Goal: Task Accomplishment & Management: Use online tool/utility

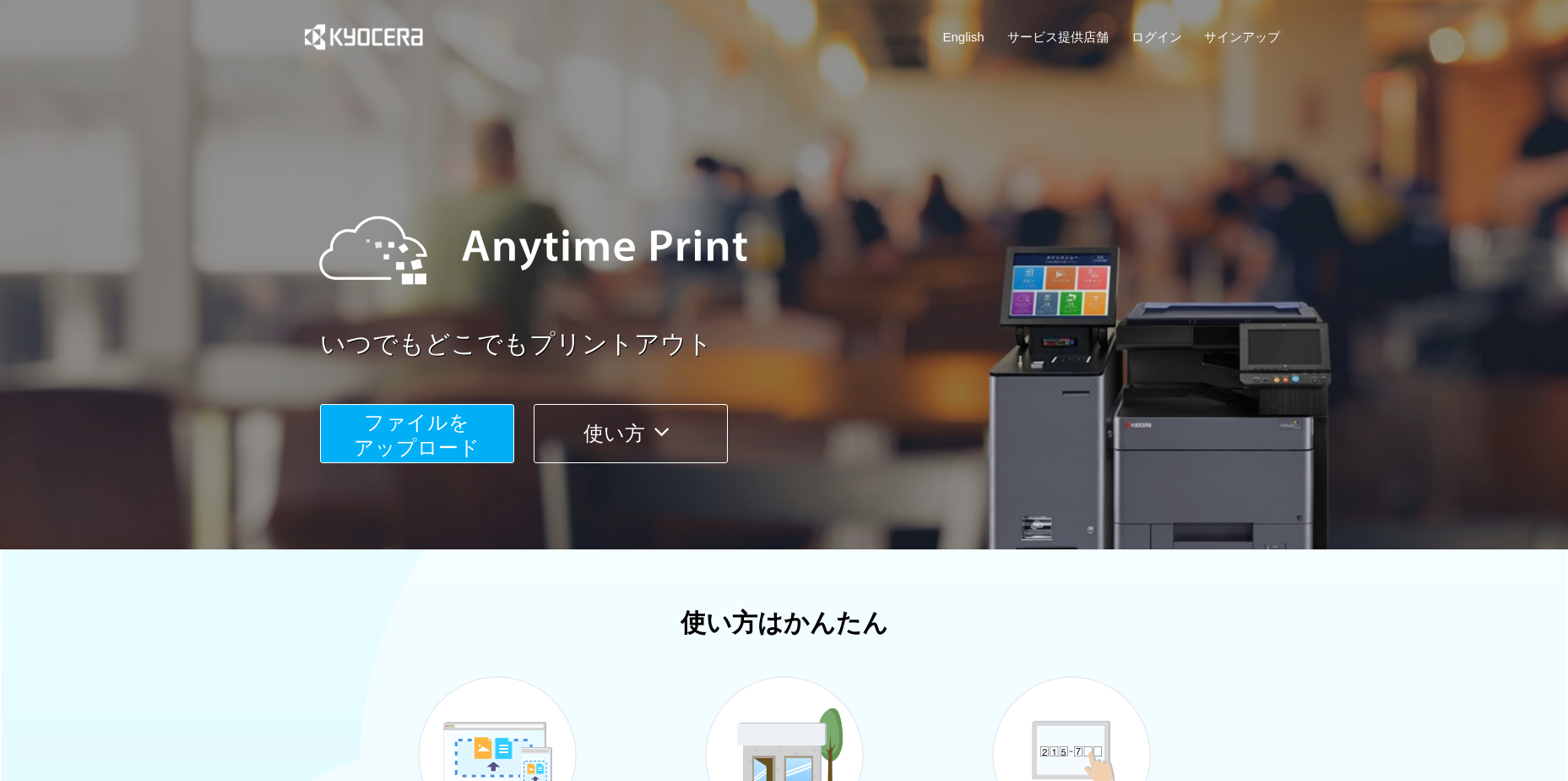
click at [428, 407] on button "ファイルを ​​アップロード" at bounding box center [417, 433] width 194 height 59
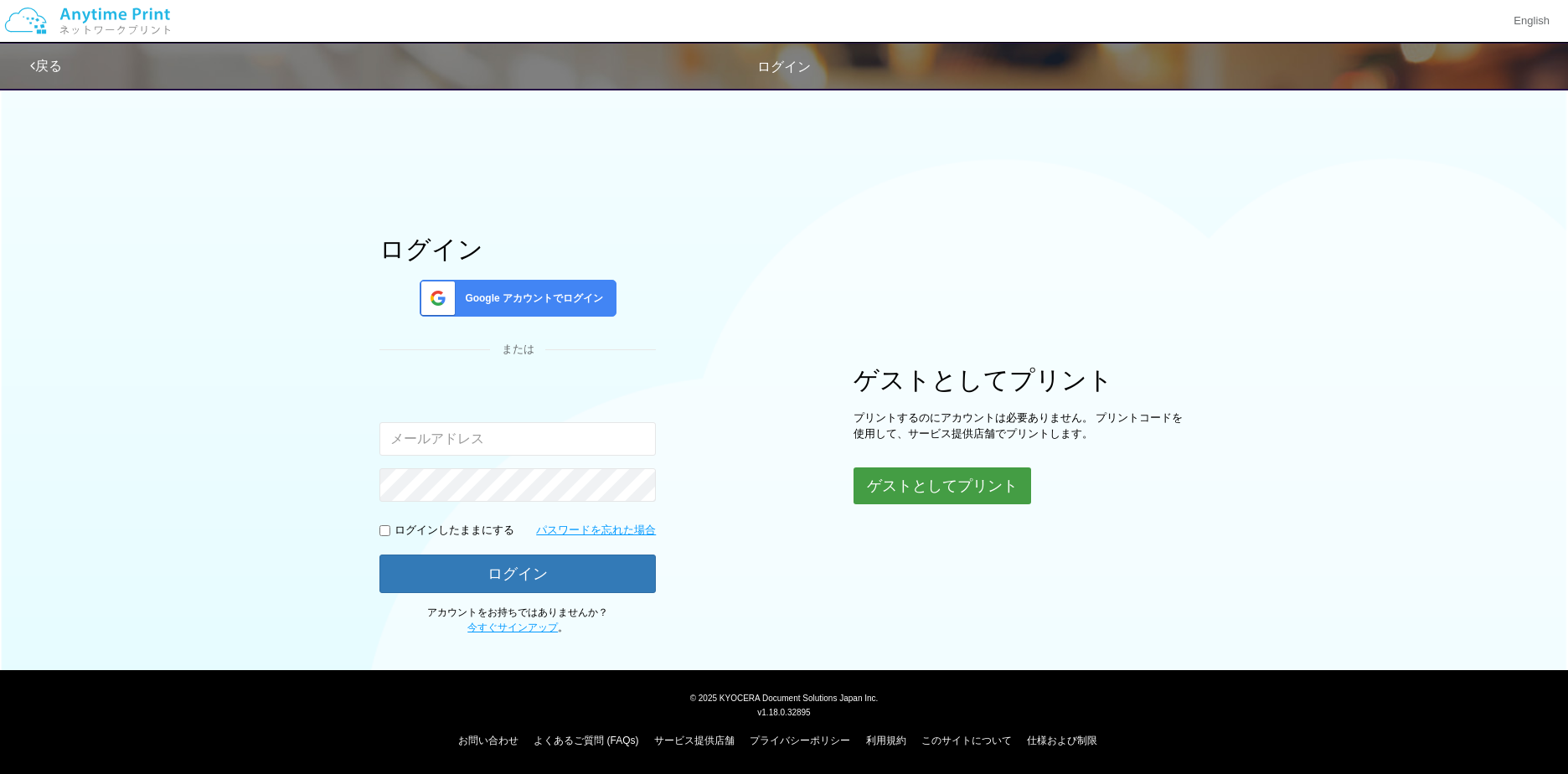
click at [873, 482] on button "ゲストとしてプリント" at bounding box center [942, 486] width 177 height 37
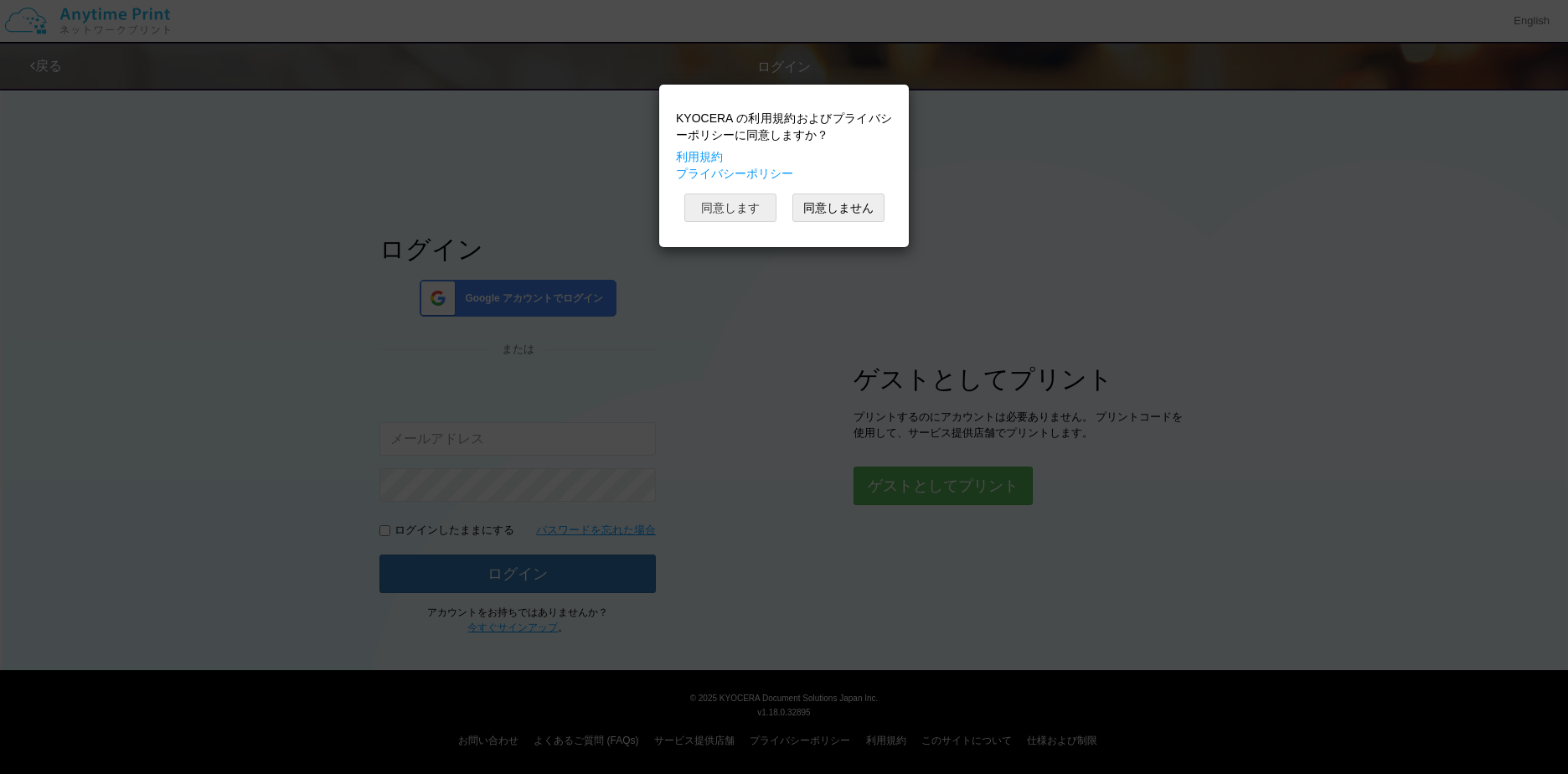
click at [736, 200] on button "同意します" at bounding box center [731, 208] width 93 height 29
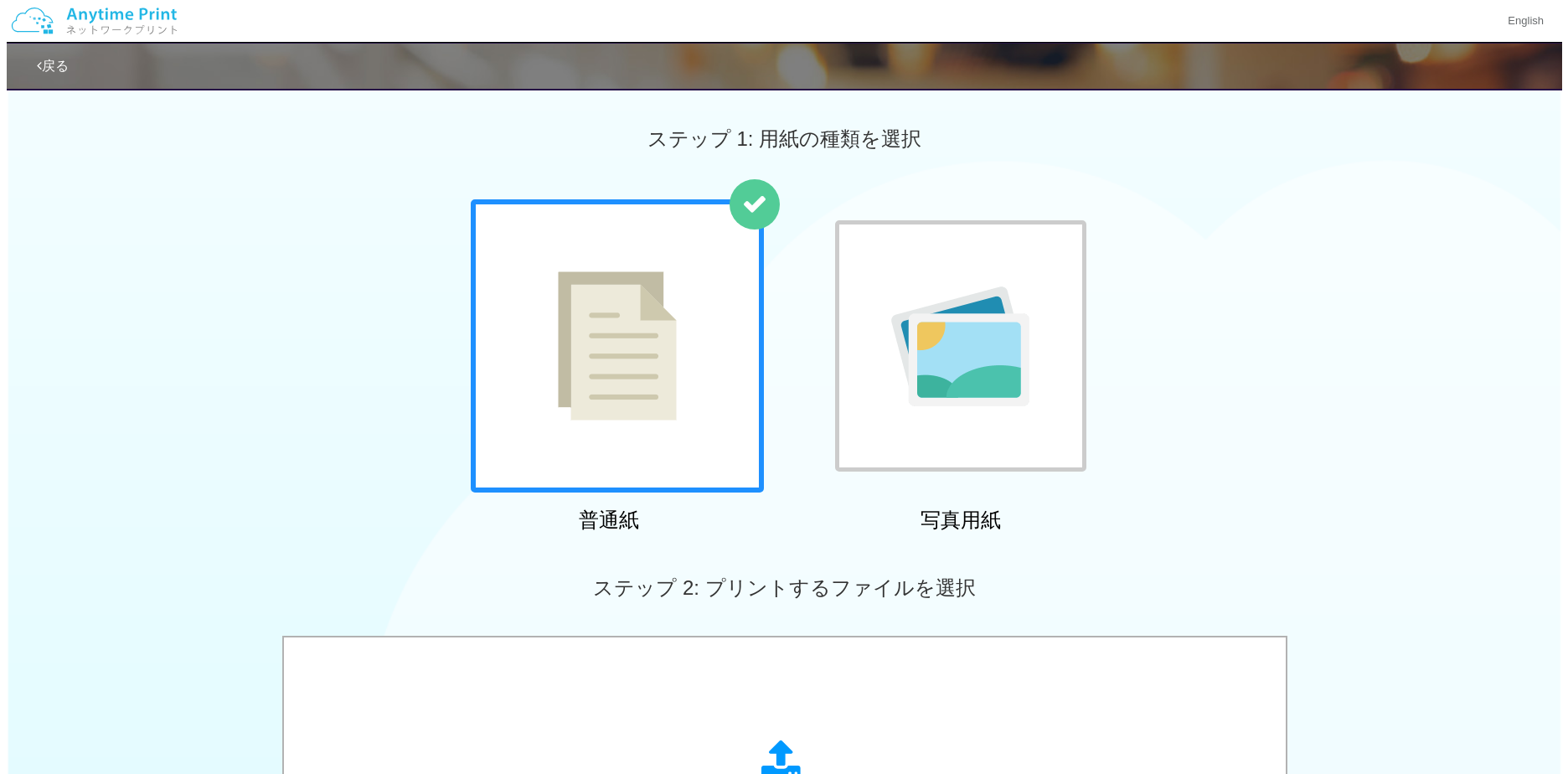
scroll to position [168, 0]
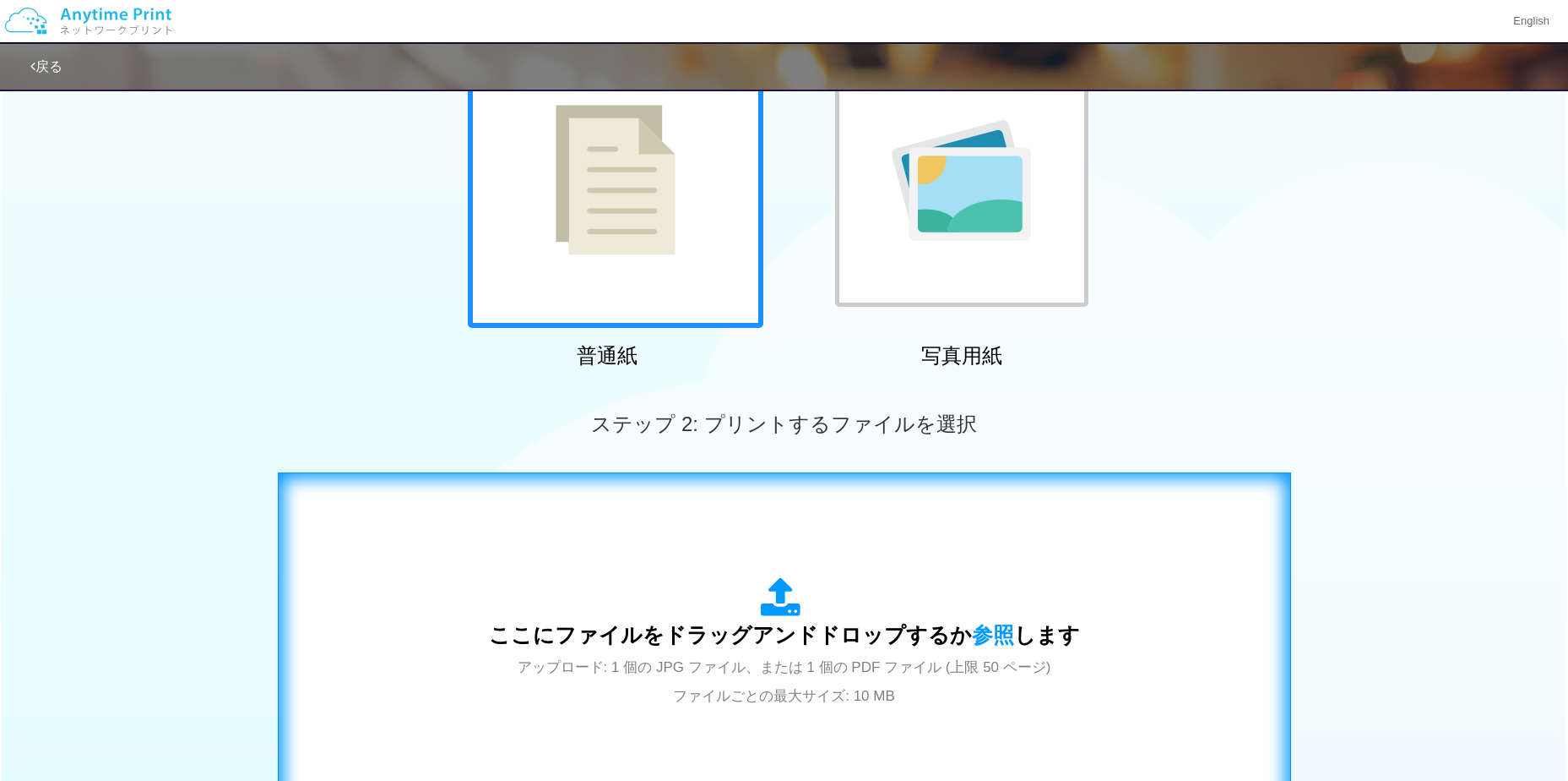
click at [672, 566] on div "ここにファイルをドラッグアンドドロップするか 参照 します アップロード: 1 個の JPG ファイル、または 1 個の PDF ファイル (上限 50 ペー…" at bounding box center [784, 643] width 978 height 306
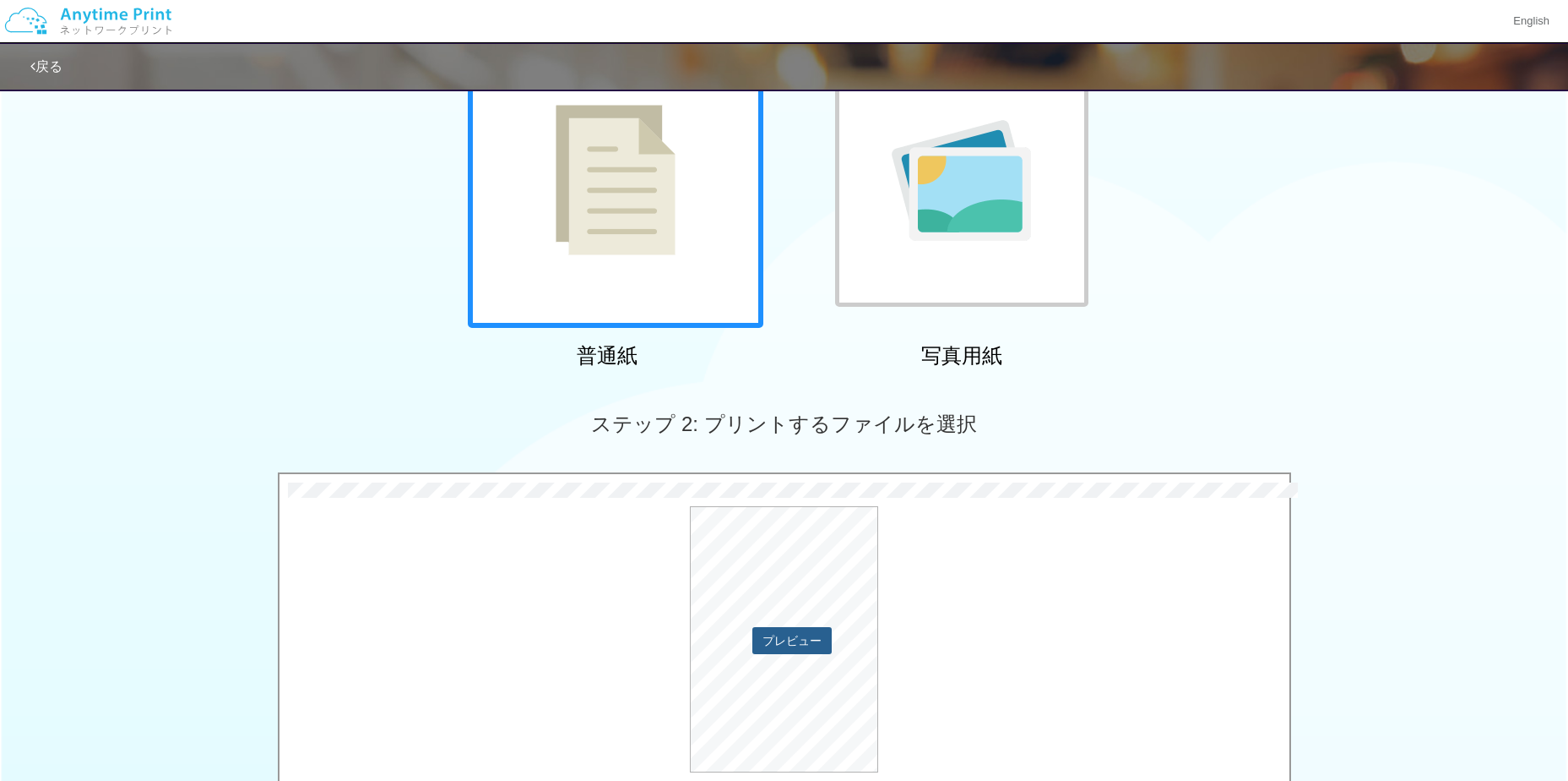
click at [788, 635] on button "プレビュー" at bounding box center [792, 641] width 80 height 27
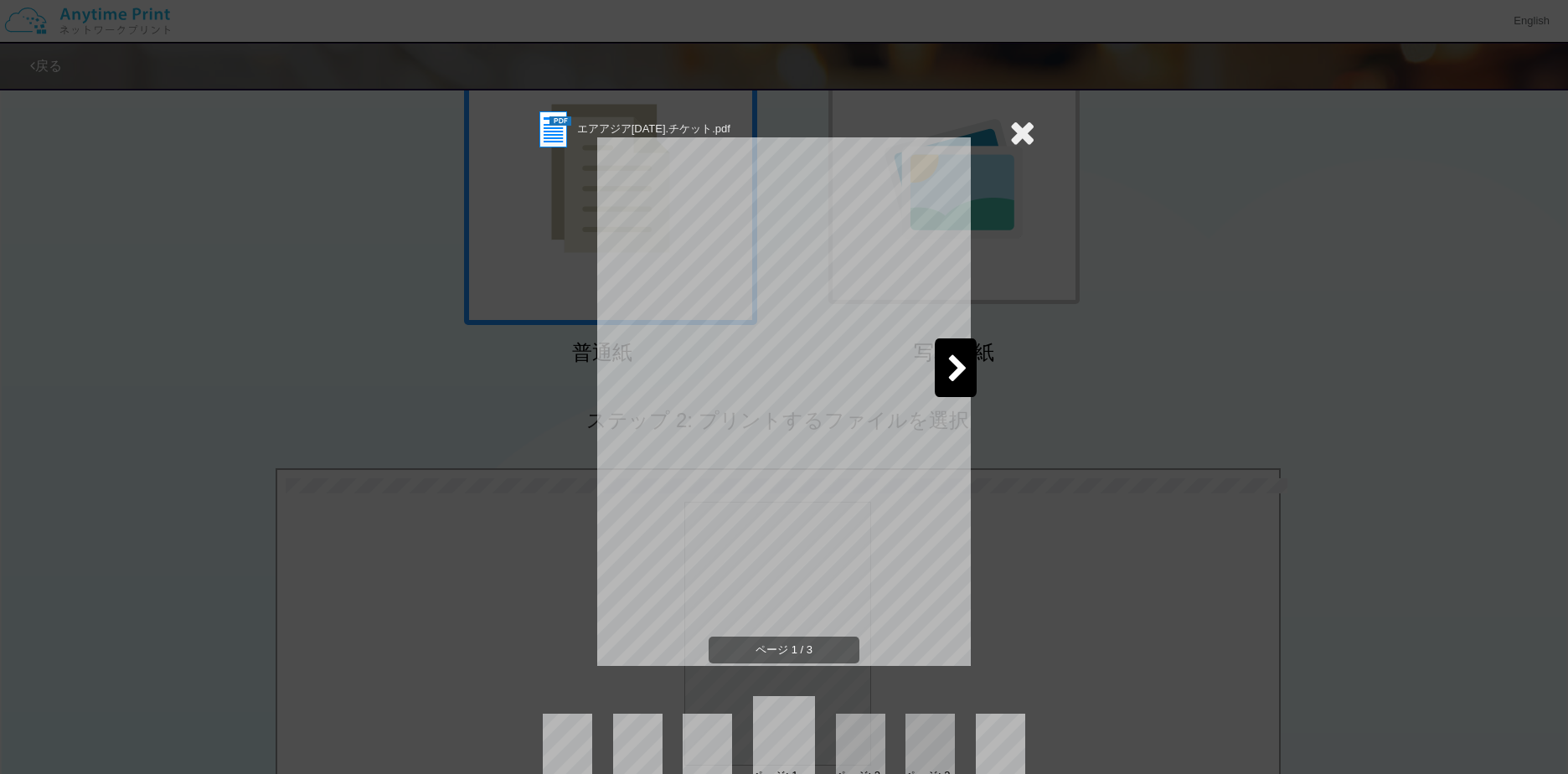
click at [935, 385] on div at bounding box center [956, 367] width 41 height 59
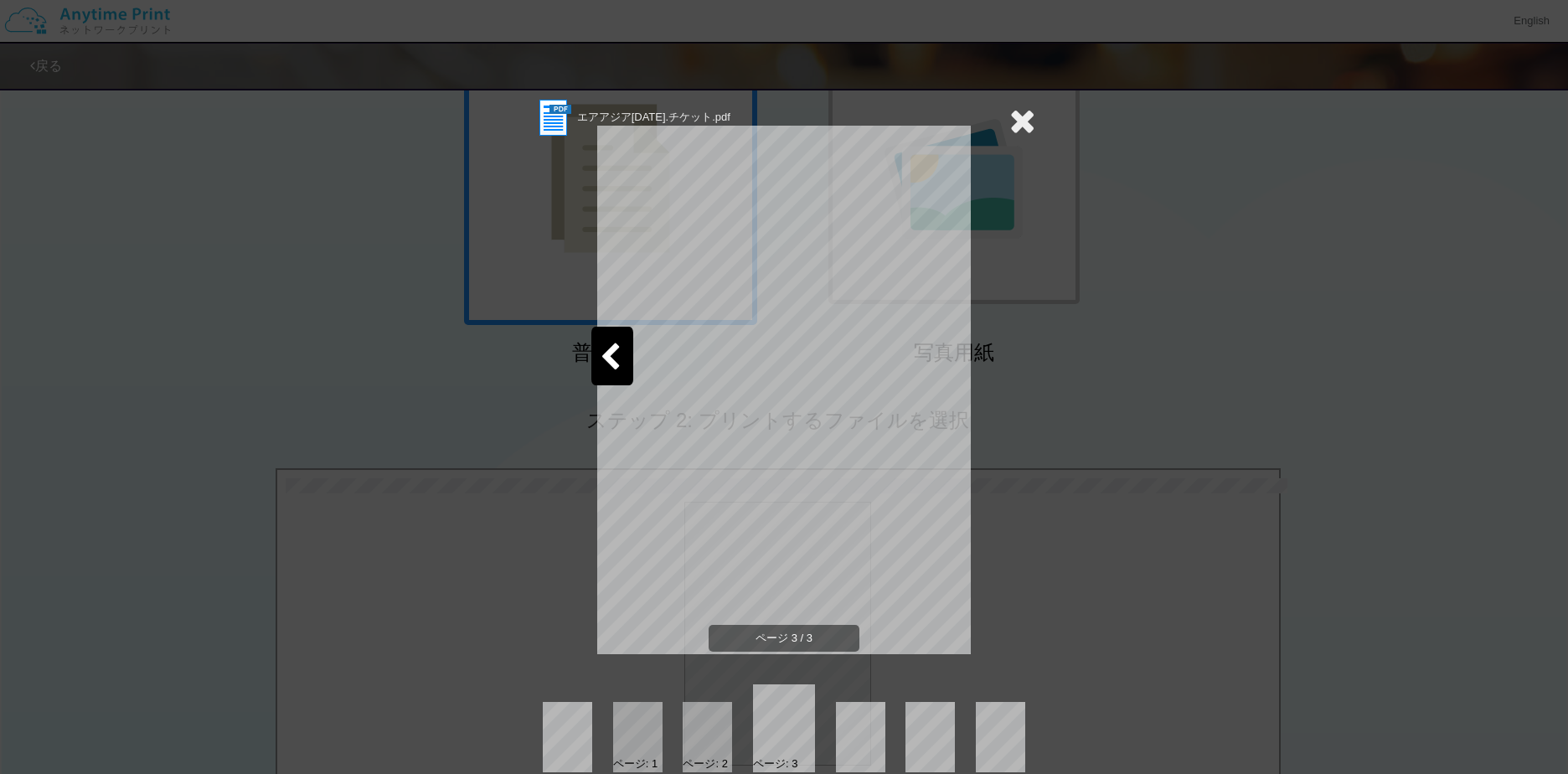
scroll to position [0, 0]
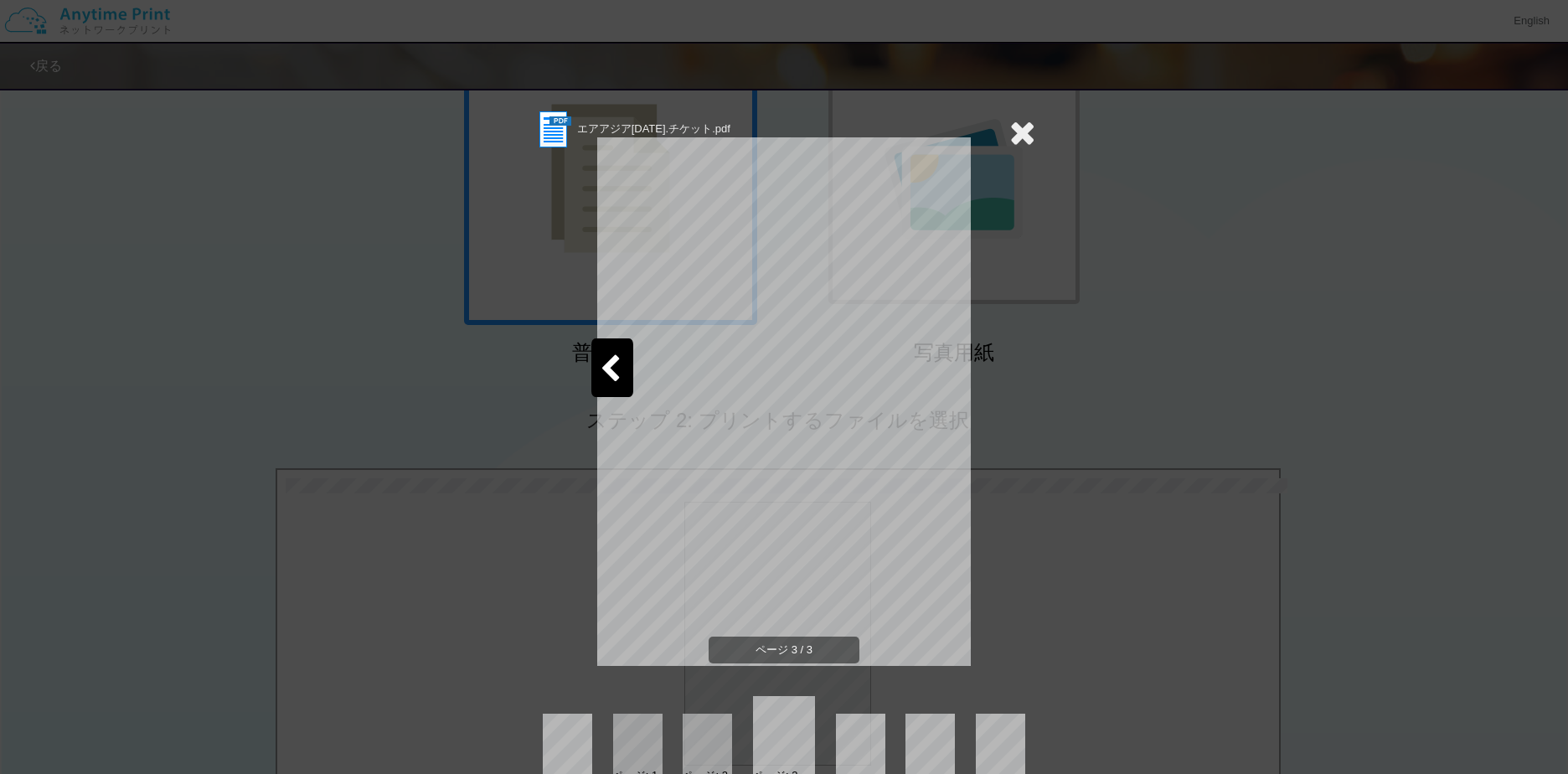
click at [605, 392] on div at bounding box center [611, 367] width 41 height 59
click at [606, 392] on div at bounding box center [611, 367] width 41 height 59
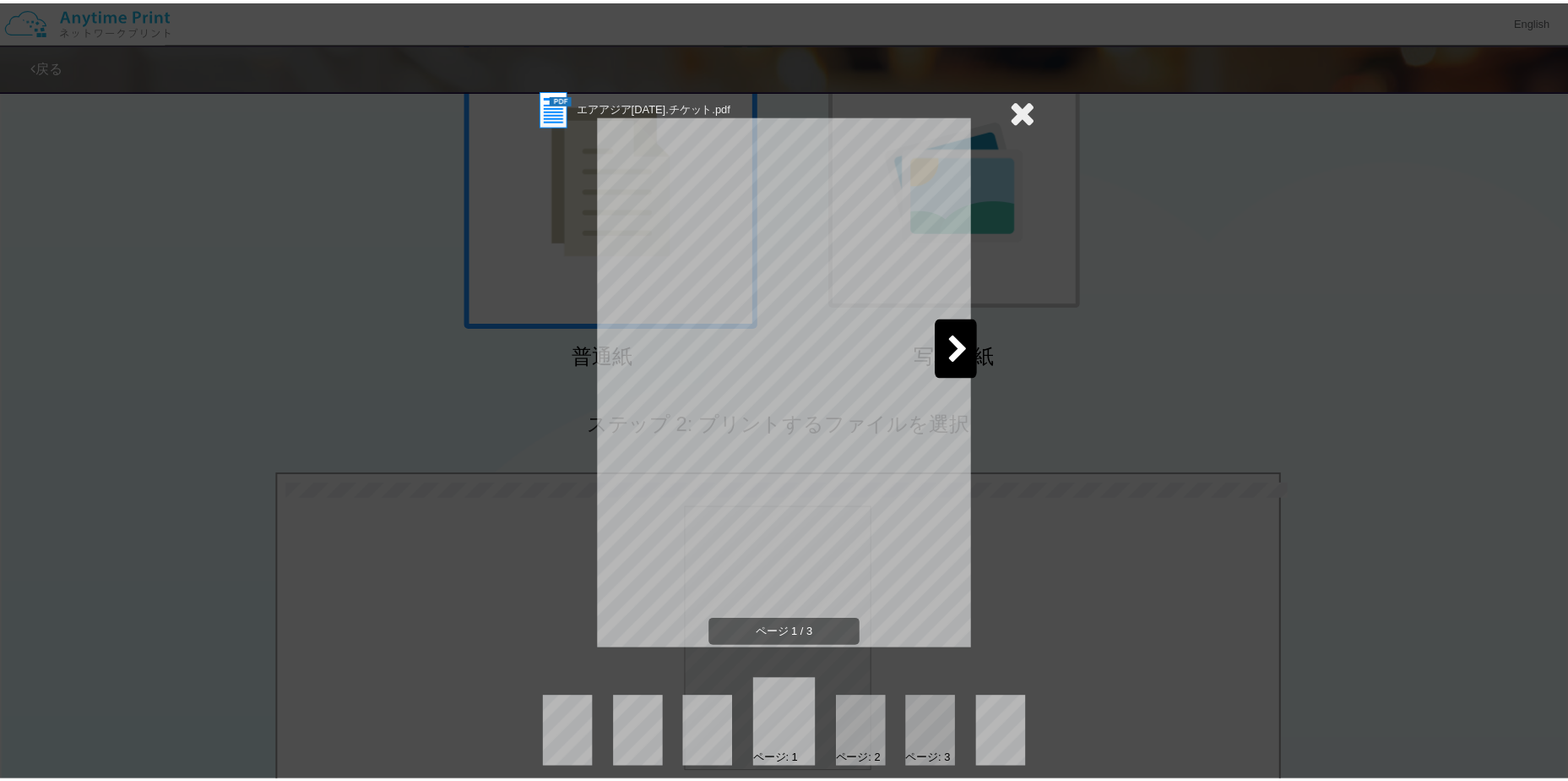
scroll to position [35, 0]
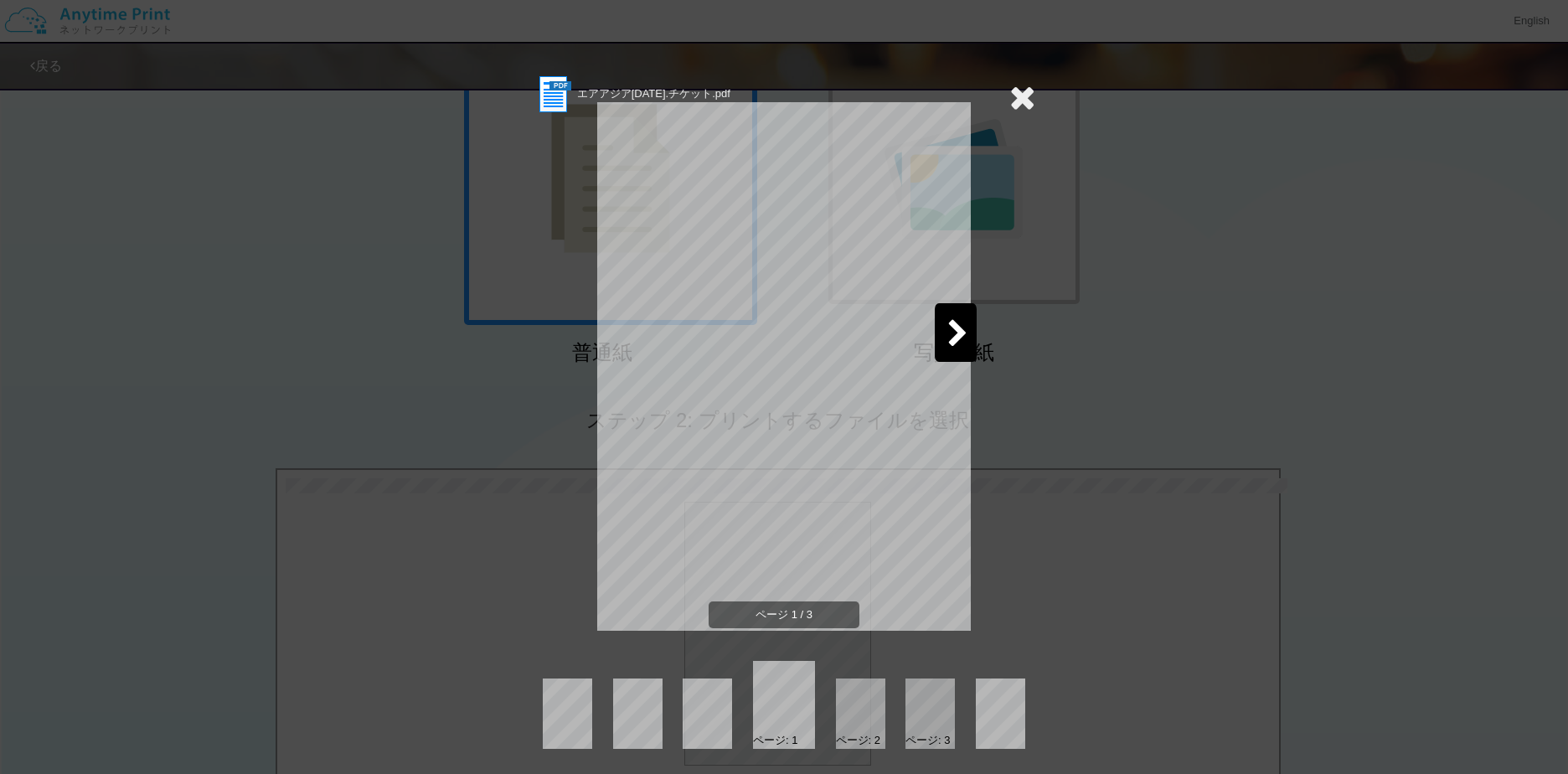
click at [935, 330] on div at bounding box center [956, 333] width 41 height 59
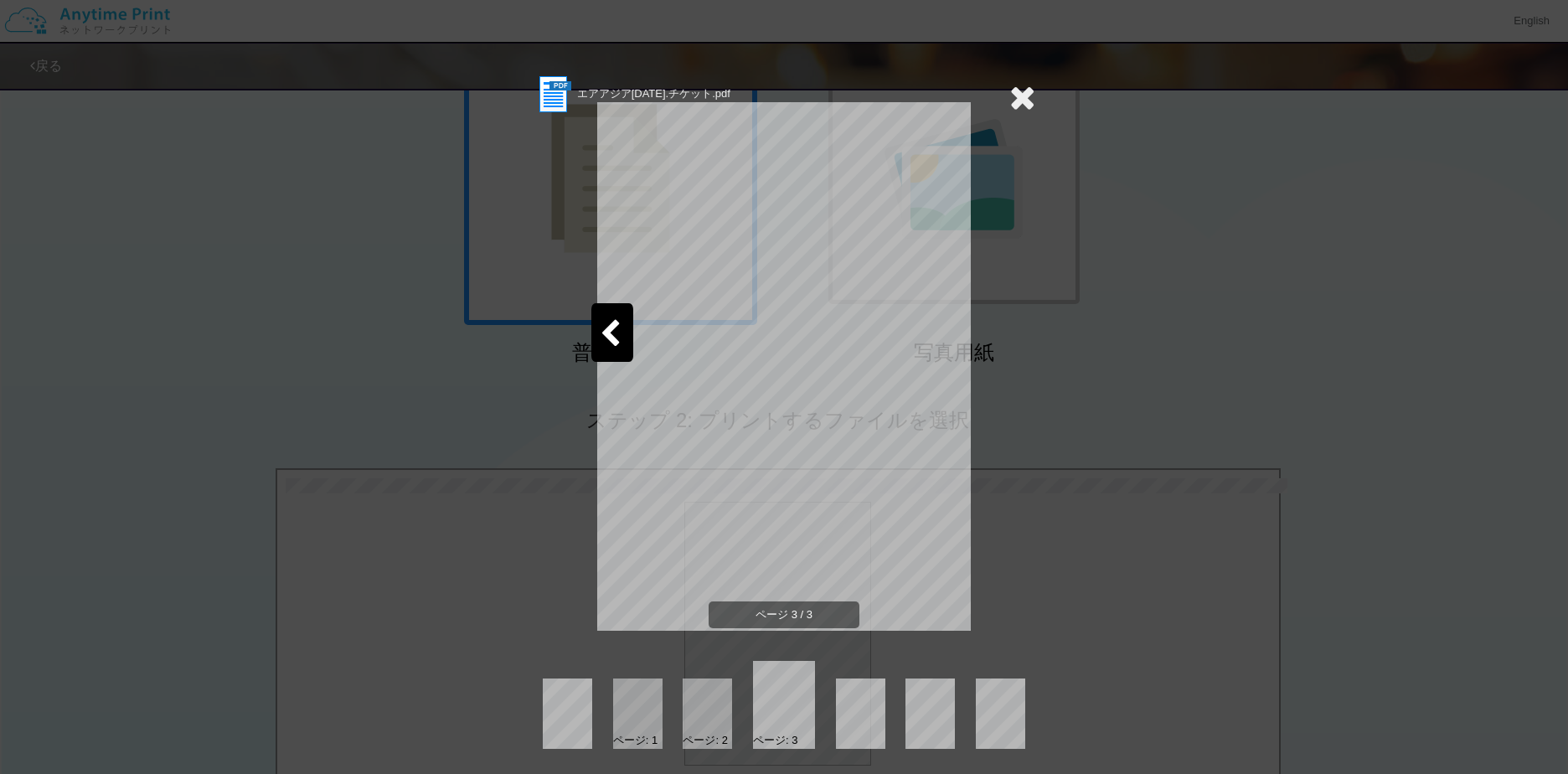
click at [1024, 101] on icon at bounding box center [1022, 96] width 26 height 34
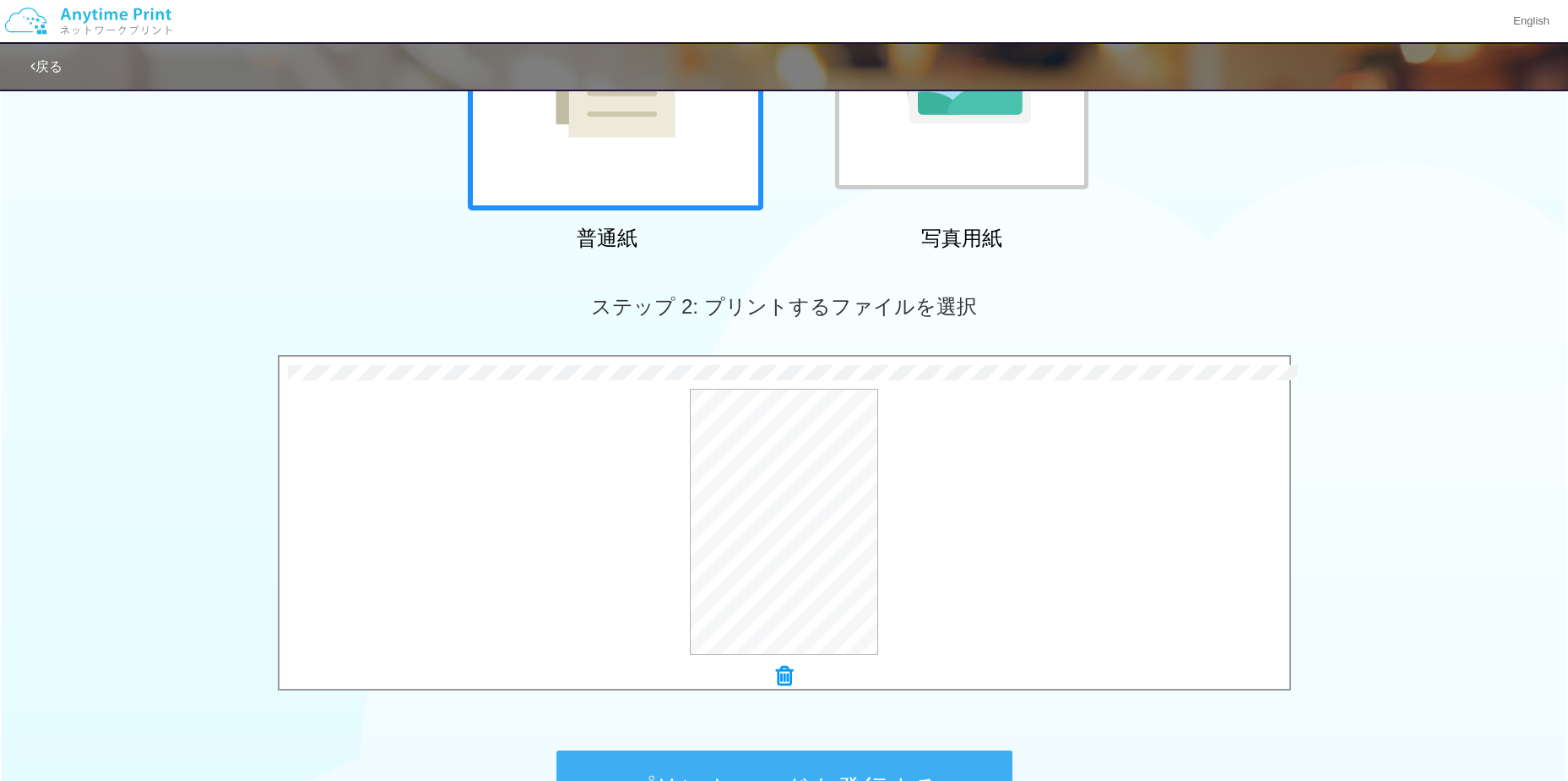
scroll to position [505, 0]
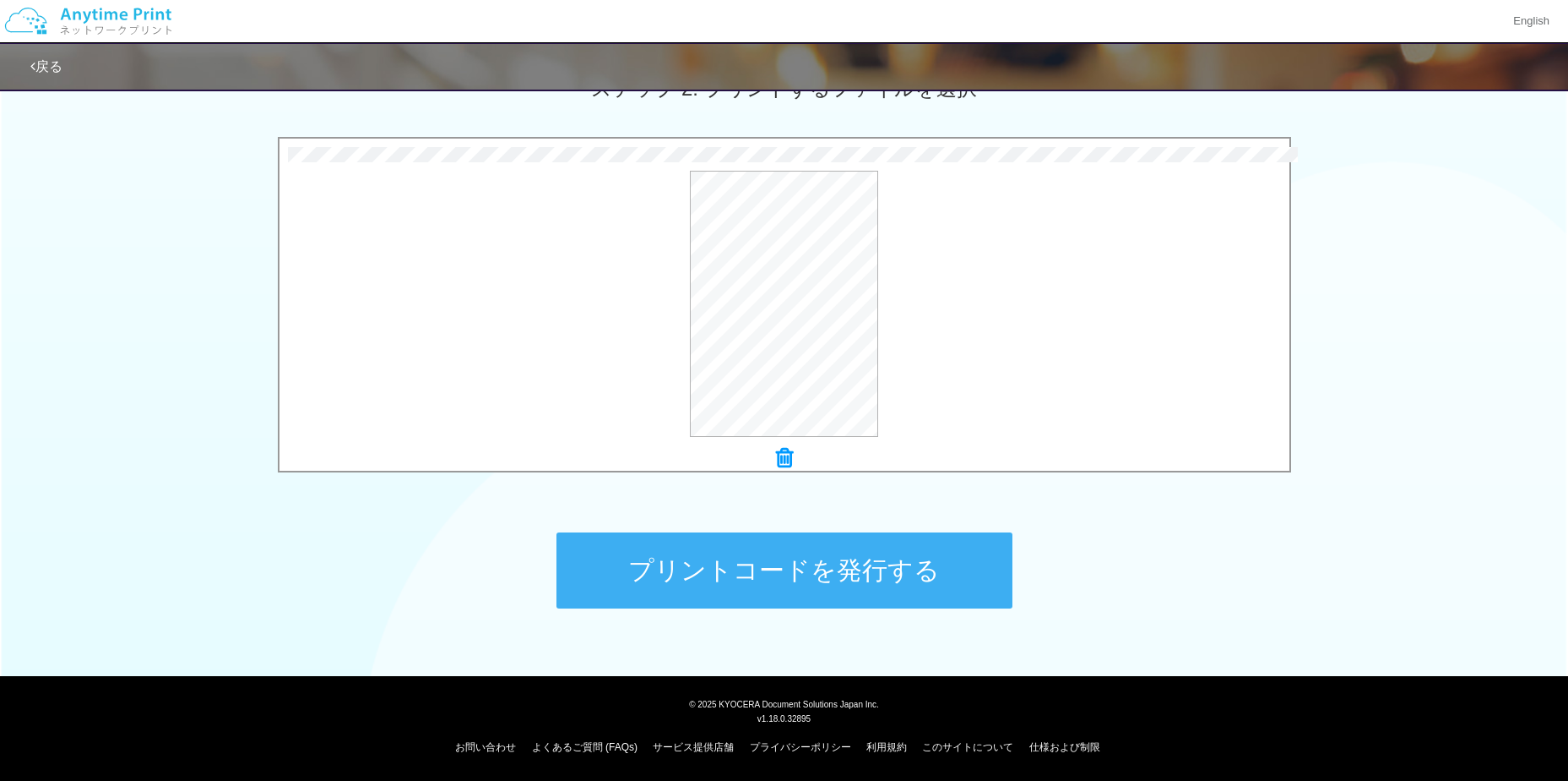
click at [843, 591] on button "プリントコードを発行する" at bounding box center [784, 570] width 456 height 76
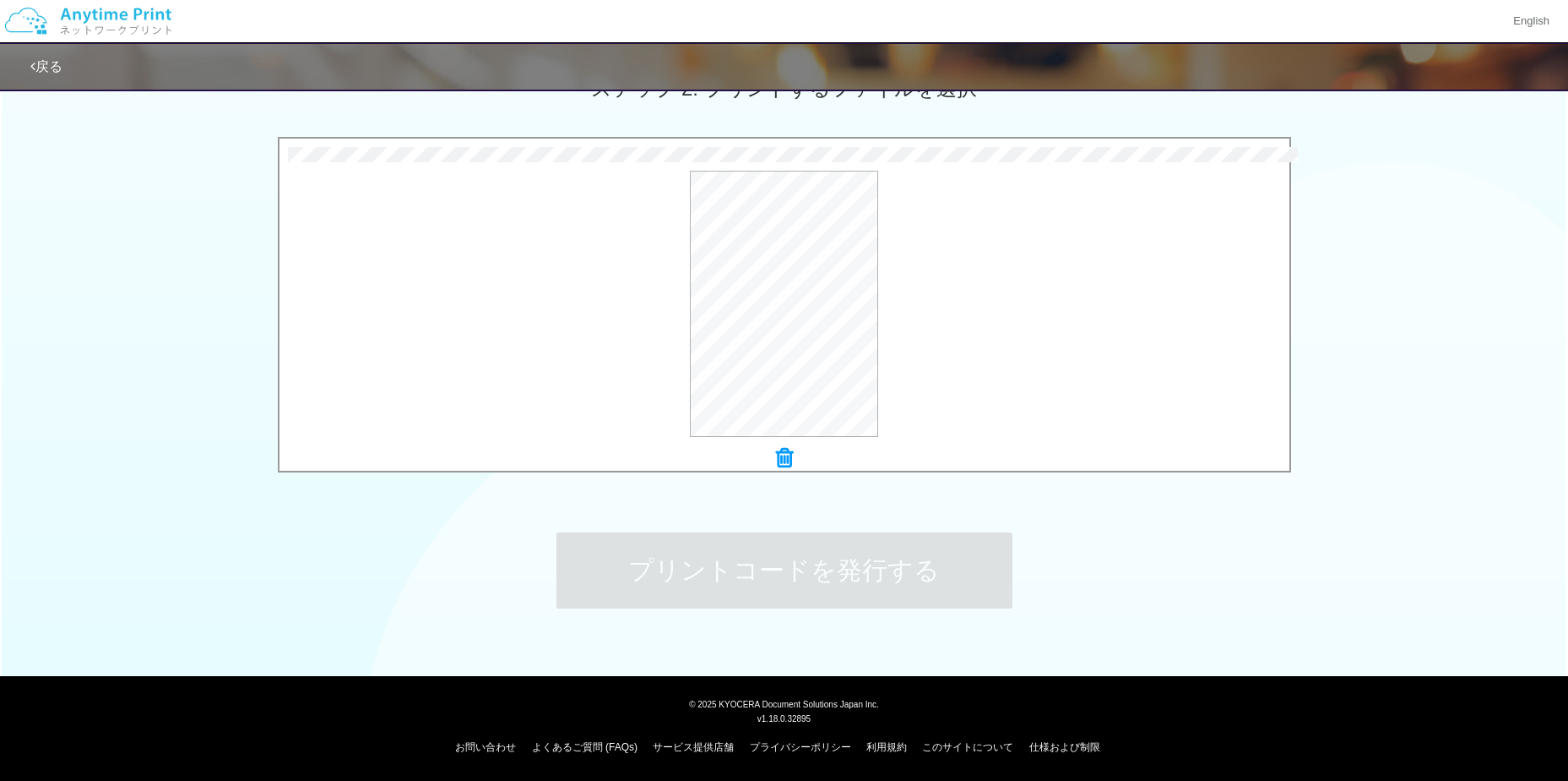
scroll to position [0, 0]
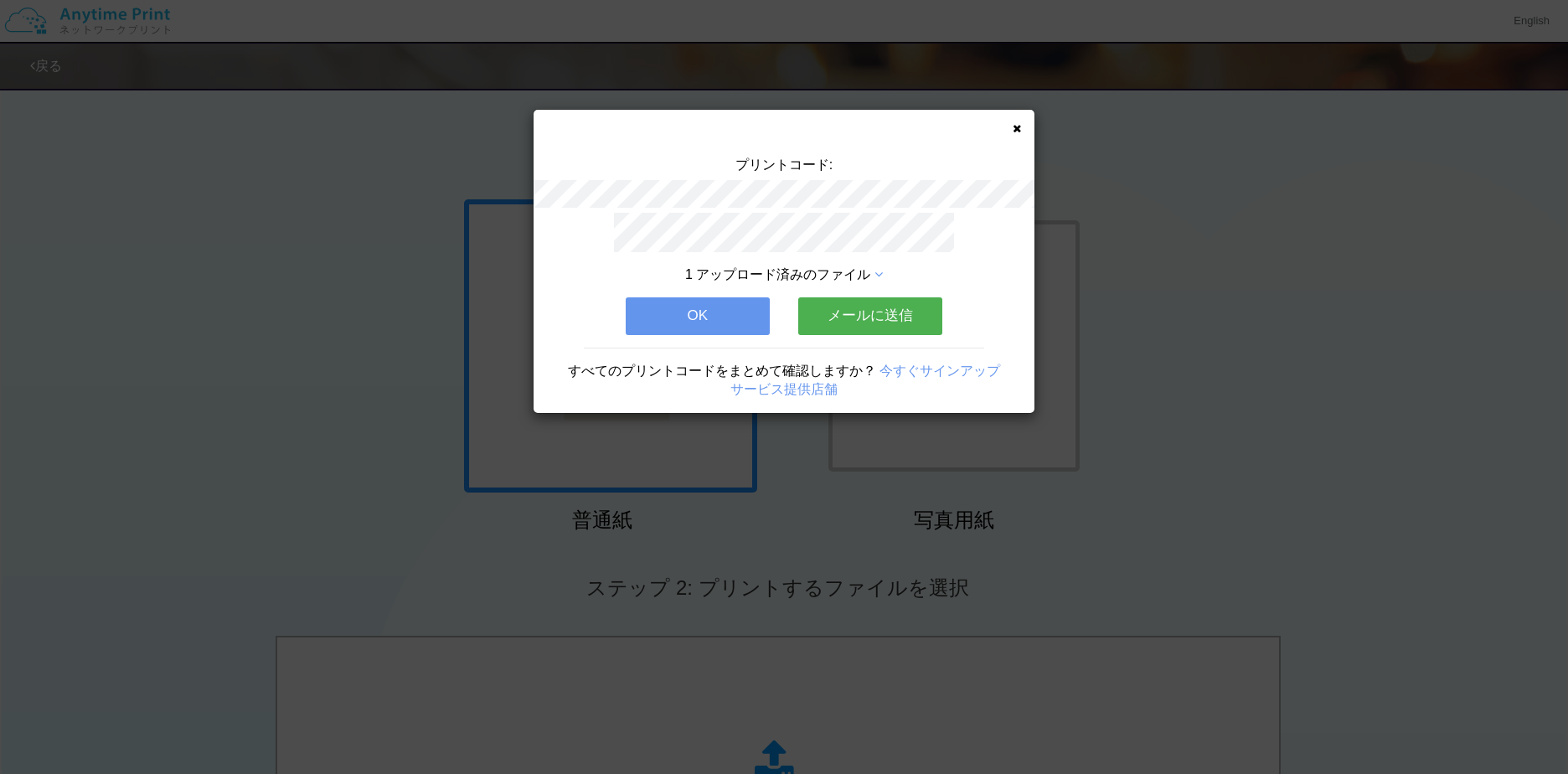
click at [699, 320] on button "OK" at bounding box center [697, 315] width 144 height 37
